Goal: Find specific page/section

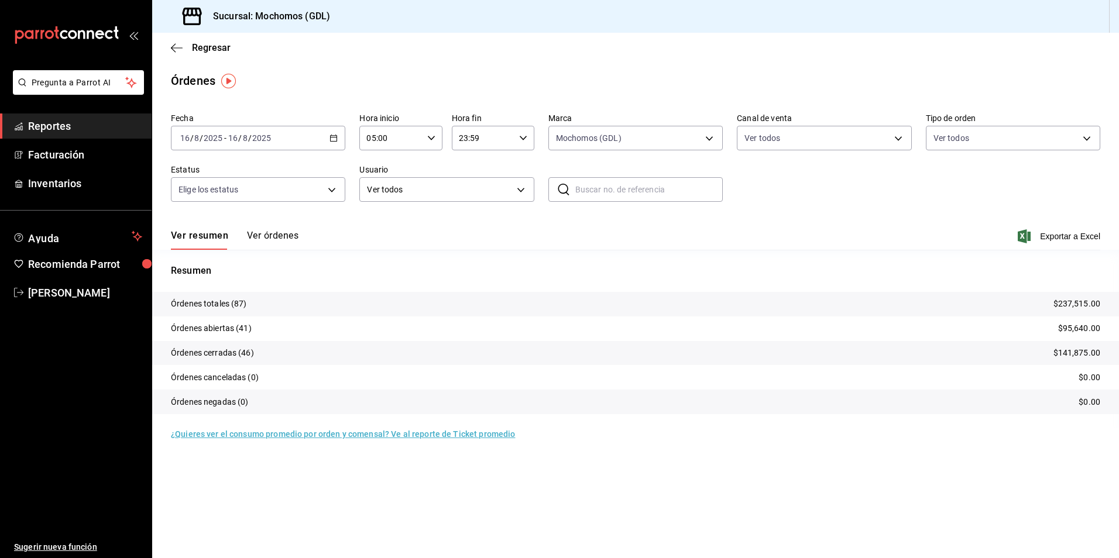
click at [367, 87] on div "Órdenes" at bounding box center [635, 81] width 967 height 18
click at [13, 152] on link "Facturación" at bounding box center [76, 154] width 152 height 25
